Goal: Find contact information: Find contact information

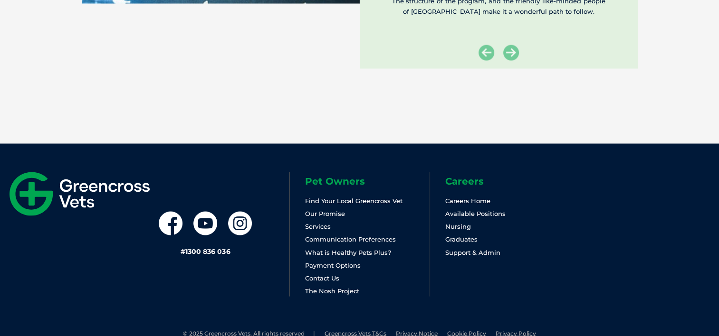
scroll to position [1829, 0]
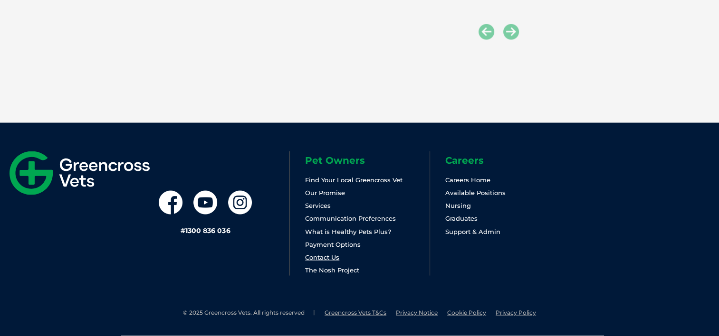
click at [327, 260] on link "Contact Us" at bounding box center [322, 258] width 34 height 8
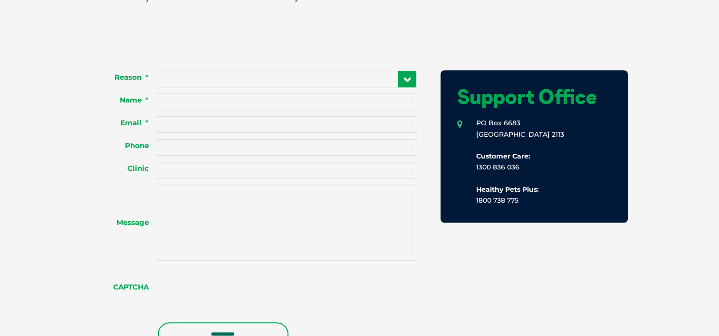
scroll to position [691, 0]
